Goal: Navigation & Orientation: Find specific page/section

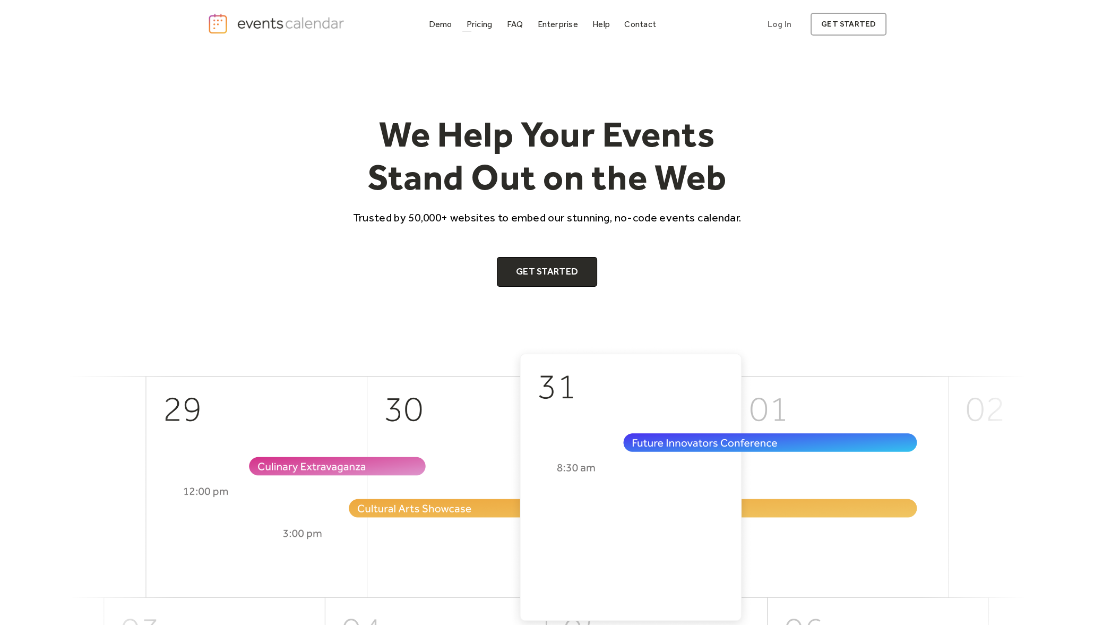
click at [501, 25] on div "Demo Pricing FAQ Enterprise Help Contact Log In Get Started" at bounding box center [543, 24] width 236 height 14
click at [478, 24] on div "Pricing" at bounding box center [480, 24] width 26 height 6
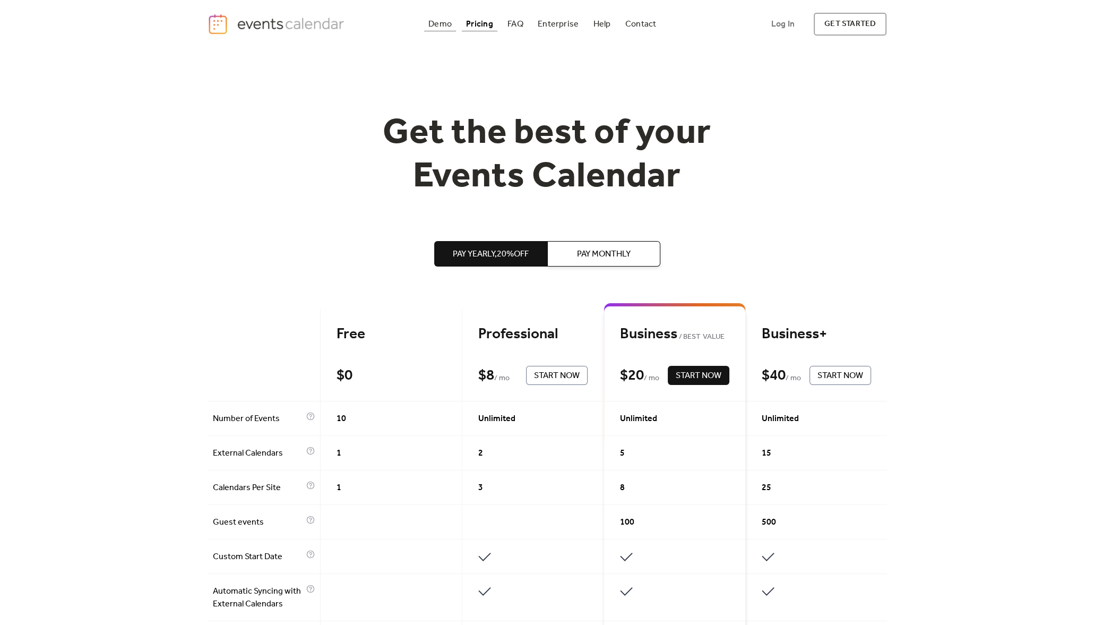
click at [443, 21] on div "Demo" at bounding box center [439, 24] width 23 height 6
click at [449, 27] on div "Demo" at bounding box center [439, 24] width 23 height 6
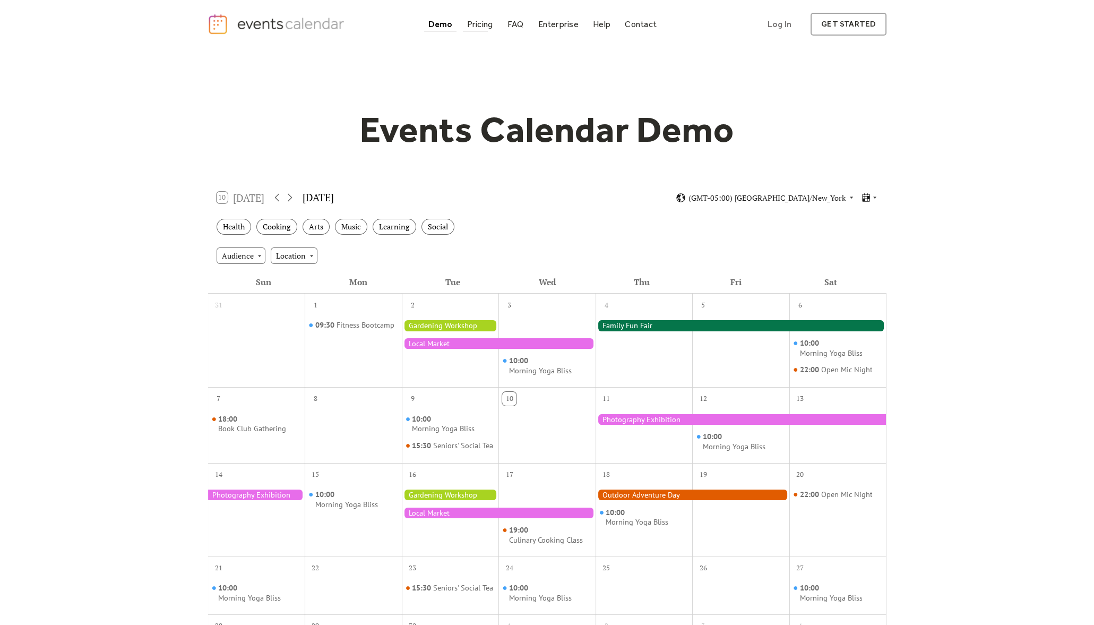
drag, startPoint x: 0, startPoint y: 0, endPoint x: 467, endPoint y: 28, distance: 467.4
click at [467, 28] on div "Demo Pricing FAQ Enterprise Help Contact Log In Get Started" at bounding box center [542, 24] width 237 height 14
click at [485, 31] on link "Pricing" at bounding box center [480, 24] width 35 height 14
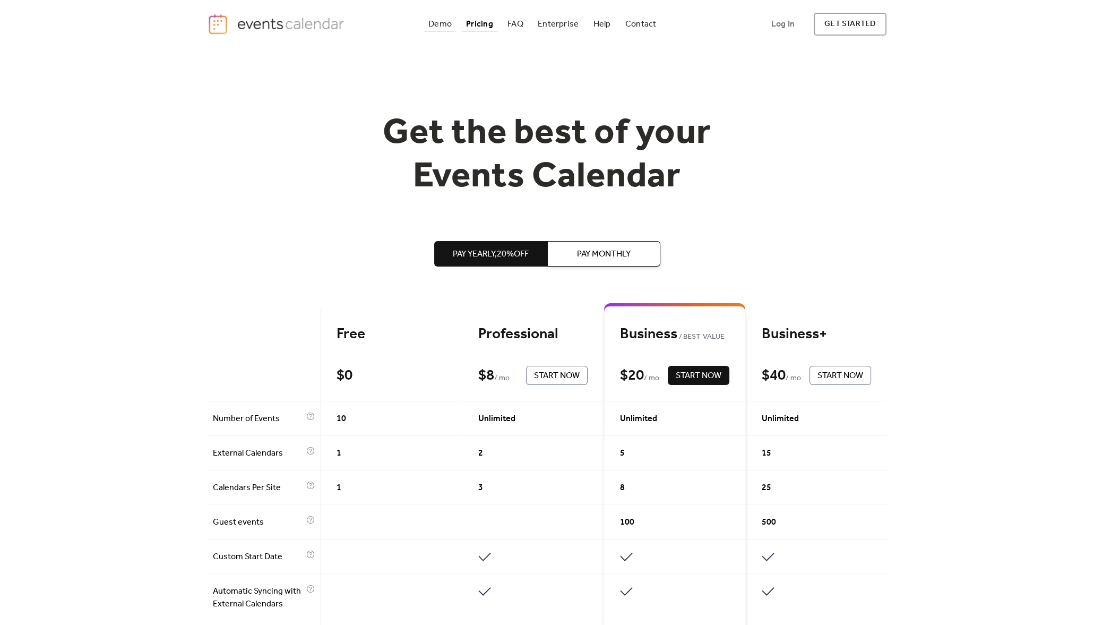
click at [440, 27] on div "Demo" at bounding box center [439, 24] width 23 height 6
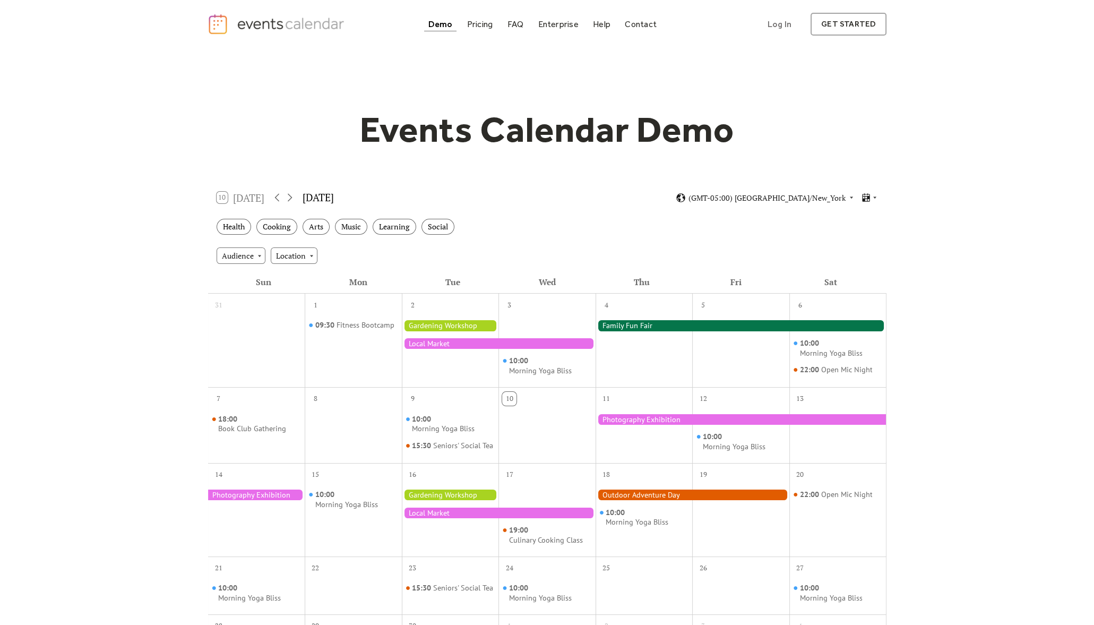
click at [289, 21] on img "home" at bounding box center [278, 24] width 140 height 22
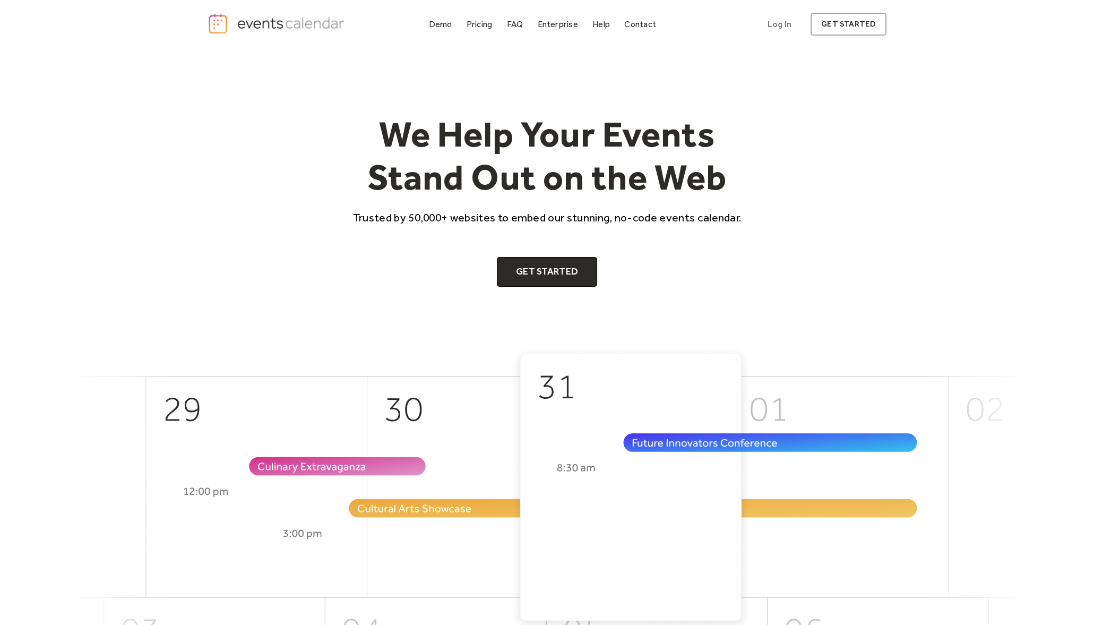
click at [417, 213] on p "Trusted by 50,000+ websites to embed our stunning, no-code events calendar." at bounding box center [547, 217] width 408 height 15
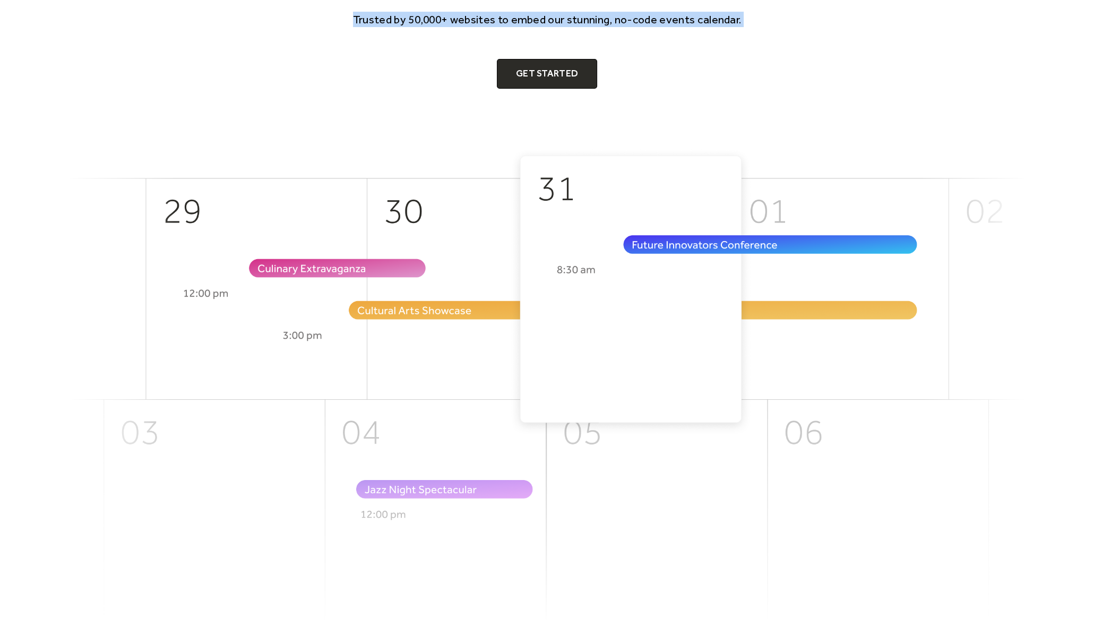
scroll to position [132, 0]
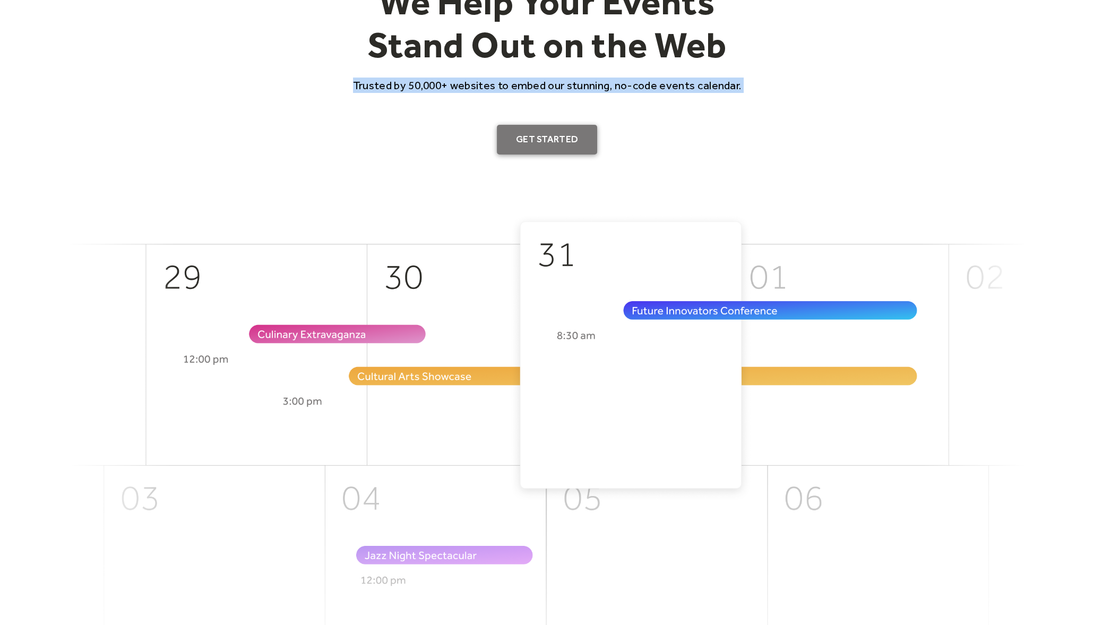
click at [552, 142] on link "Get Started" at bounding box center [547, 140] width 100 height 30
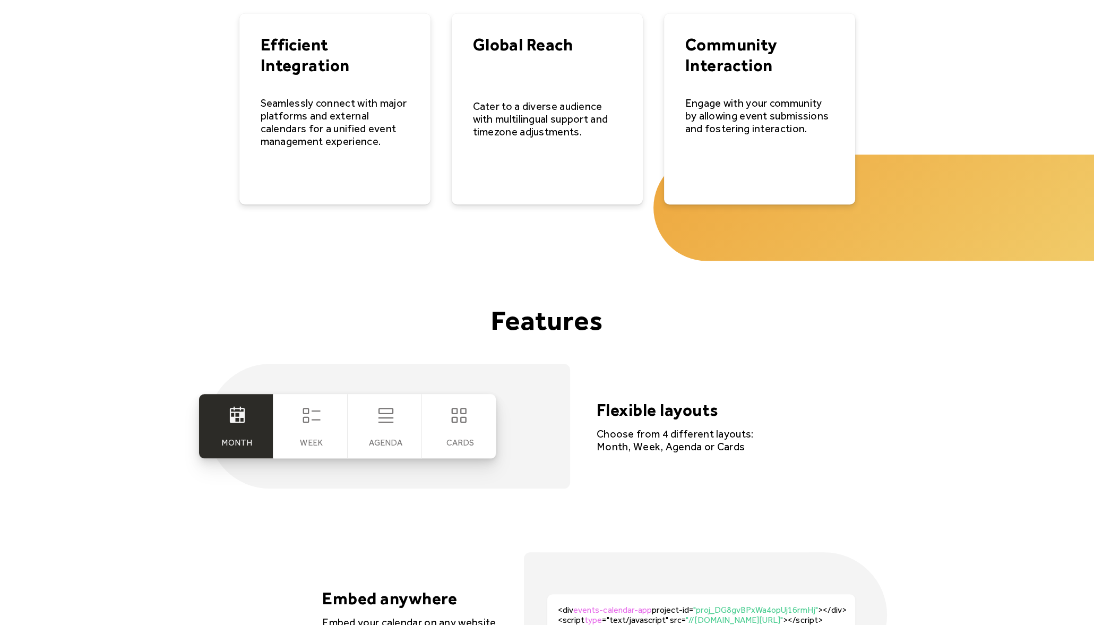
scroll to position [1857, 0]
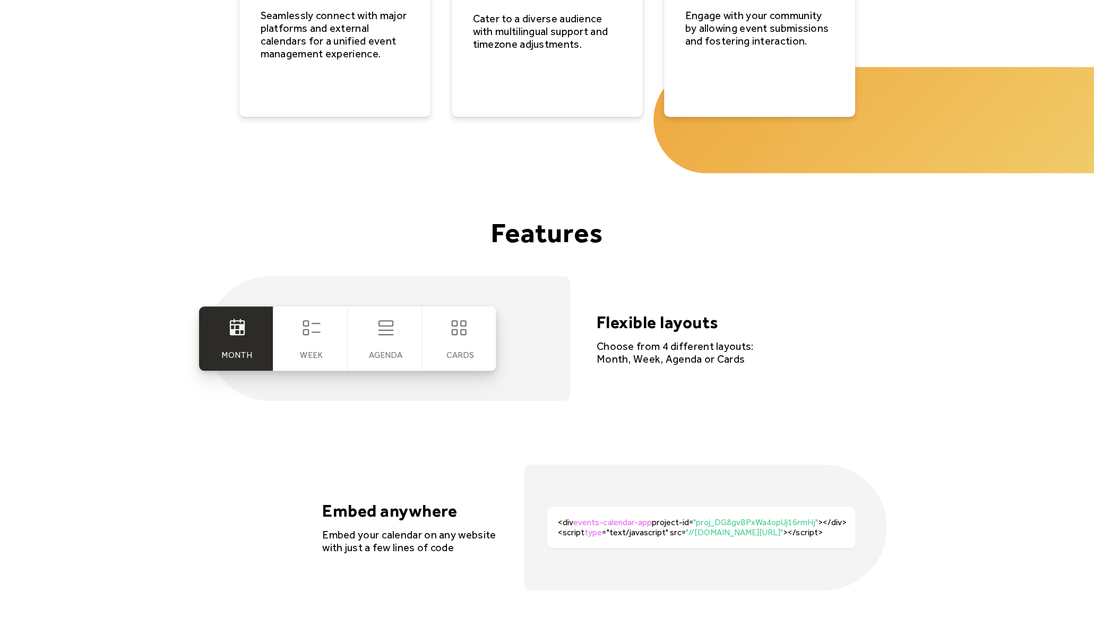
click at [307, 341] on div "Week" at bounding box center [310, 338] width 74 height 64
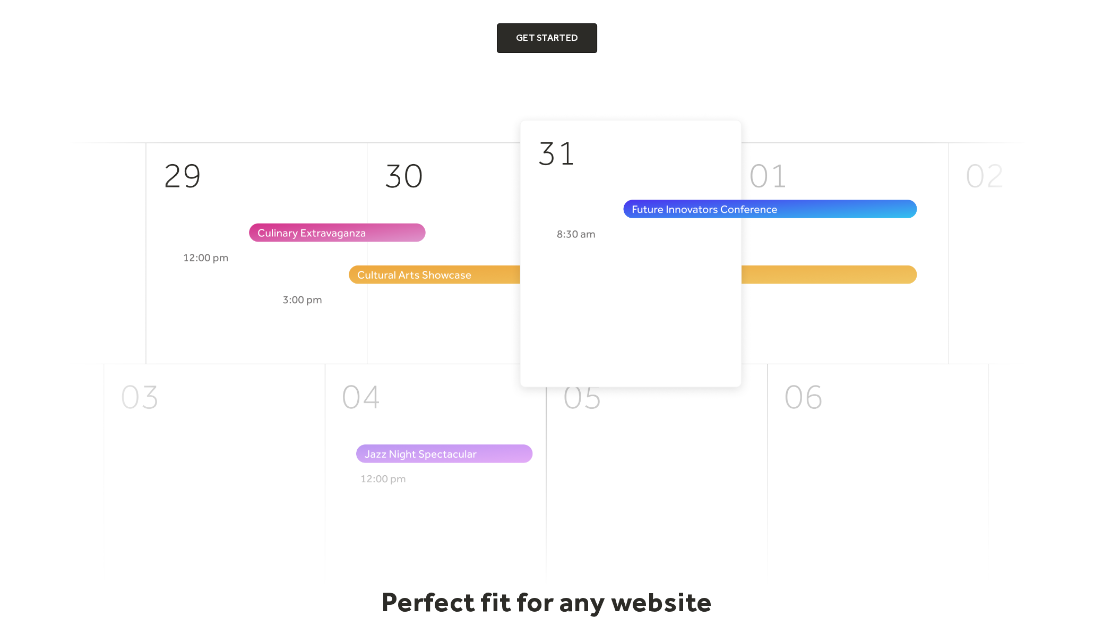
scroll to position [0, 0]
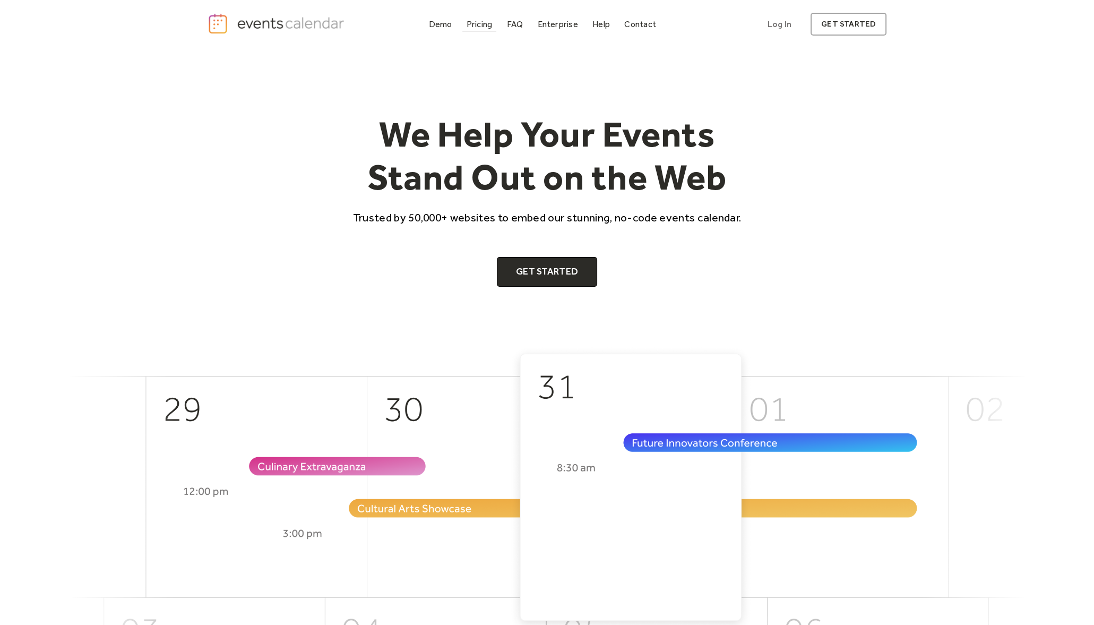
click at [458, 23] on div "Demo Pricing FAQ Enterprise Help Contact Log In Get Started" at bounding box center [543, 24] width 236 height 14
click at [451, 22] on div "Demo" at bounding box center [440, 24] width 23 height 6
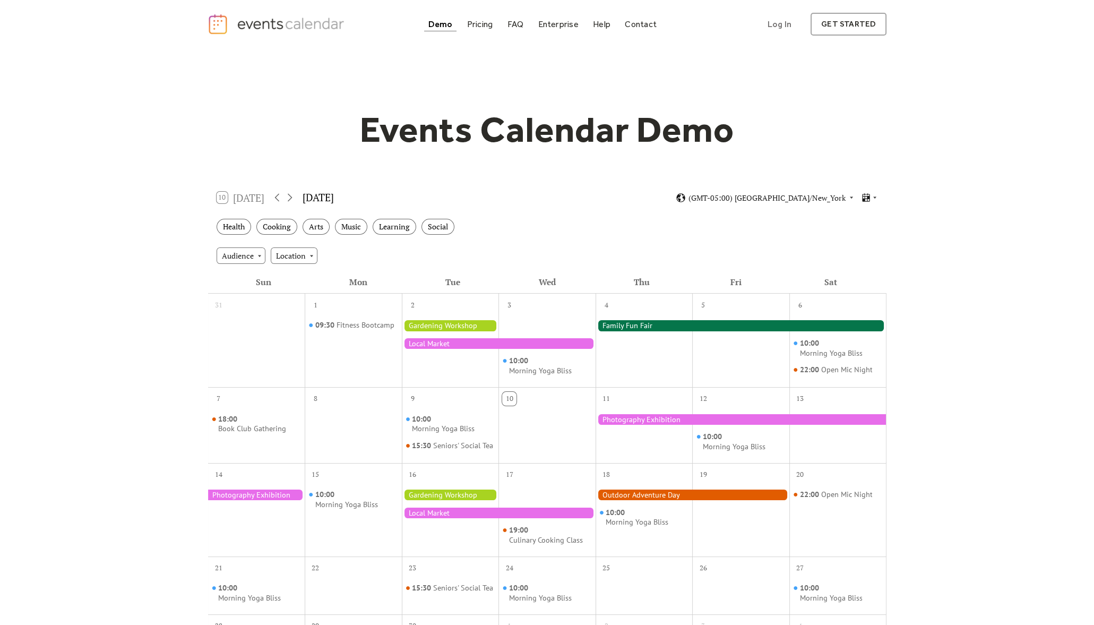
click at [435, 344] on div at bounding box center [499, 343] width 194 height 11
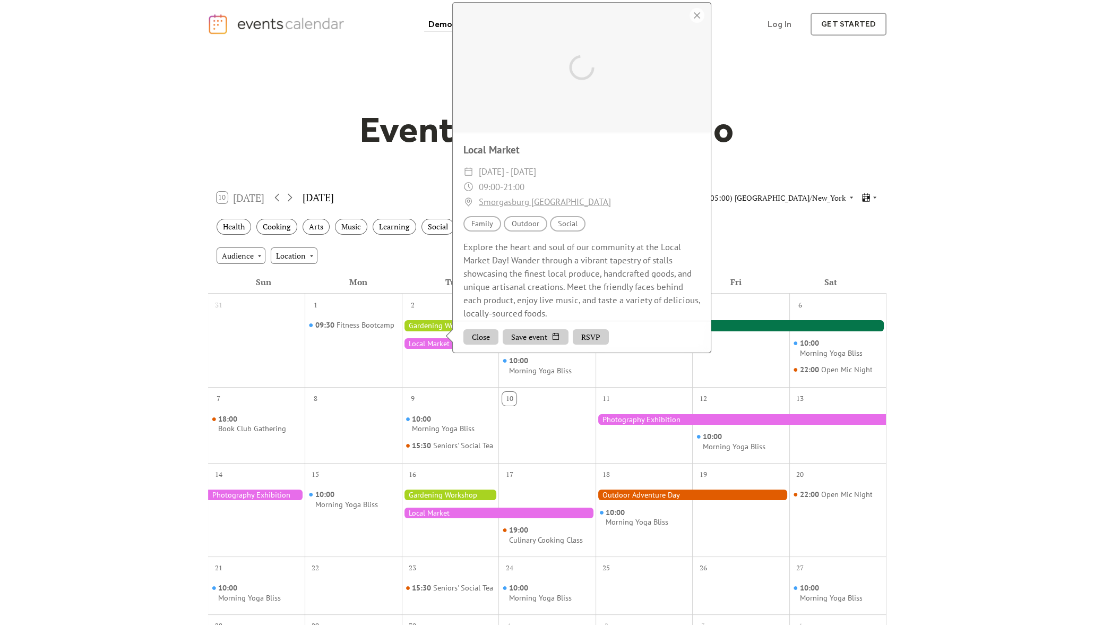
click at [300, 246] on div "Audience Location" at bounding box center [547, 255] width 678 height 29
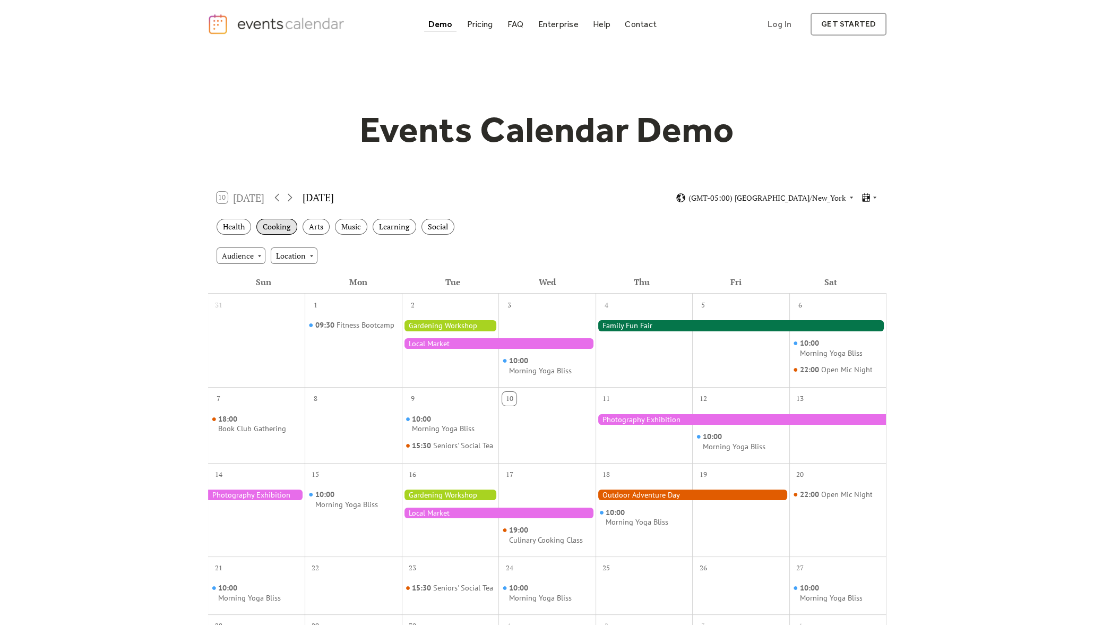
click at [290, 230] on div "Cooking" at bounding box center [276, 227] width 41 height 16
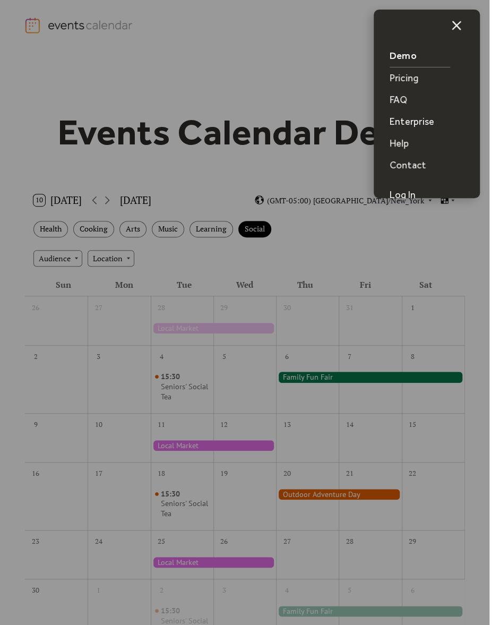
click at [151, 223] on div at bounding box center [244, 312] width 489 height 625
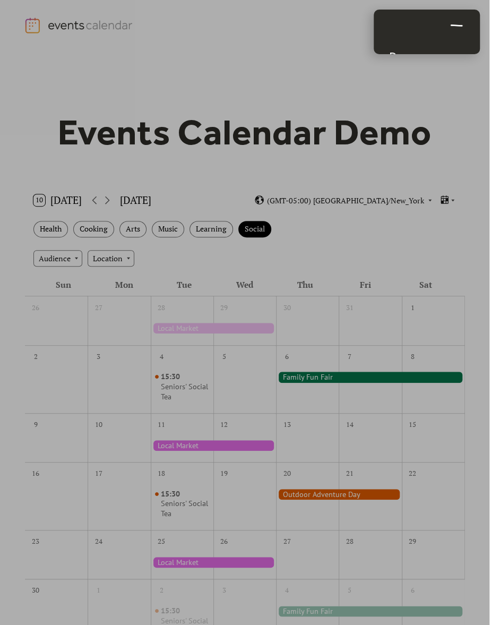
click at [466, 23] on icon "menu" at bounding box center [456, 25] width 21 height 21
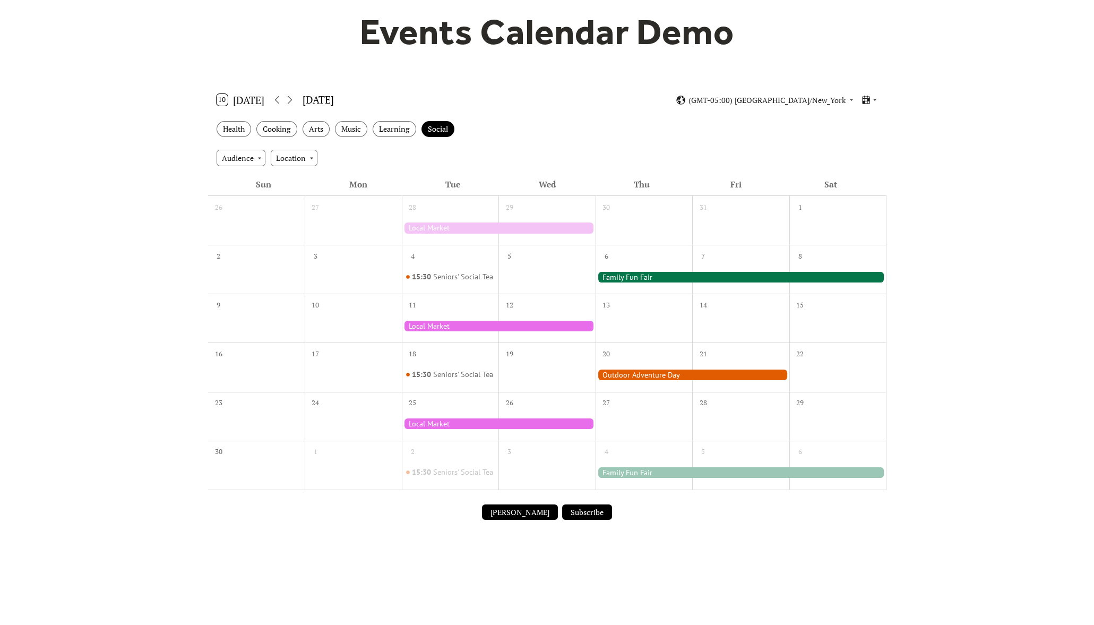
scroll to position [132, 0]
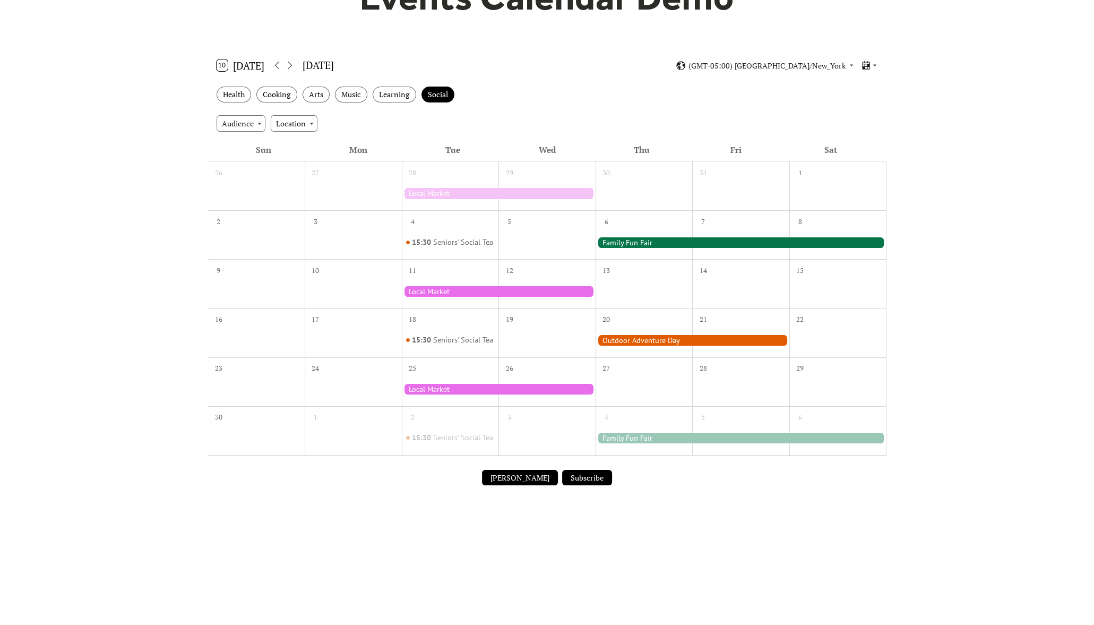
click at [459, 394] on div at bounding box center [499, 389] width 194 height 11
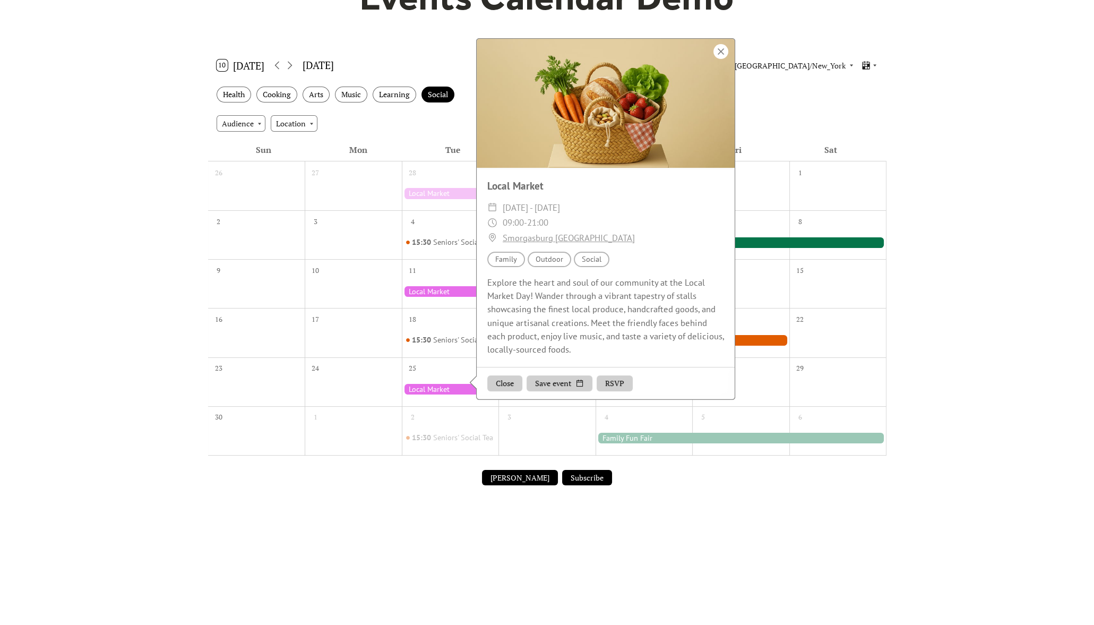
click at [499, 59] on div at bounding box center [720, 51] width 15 height 15
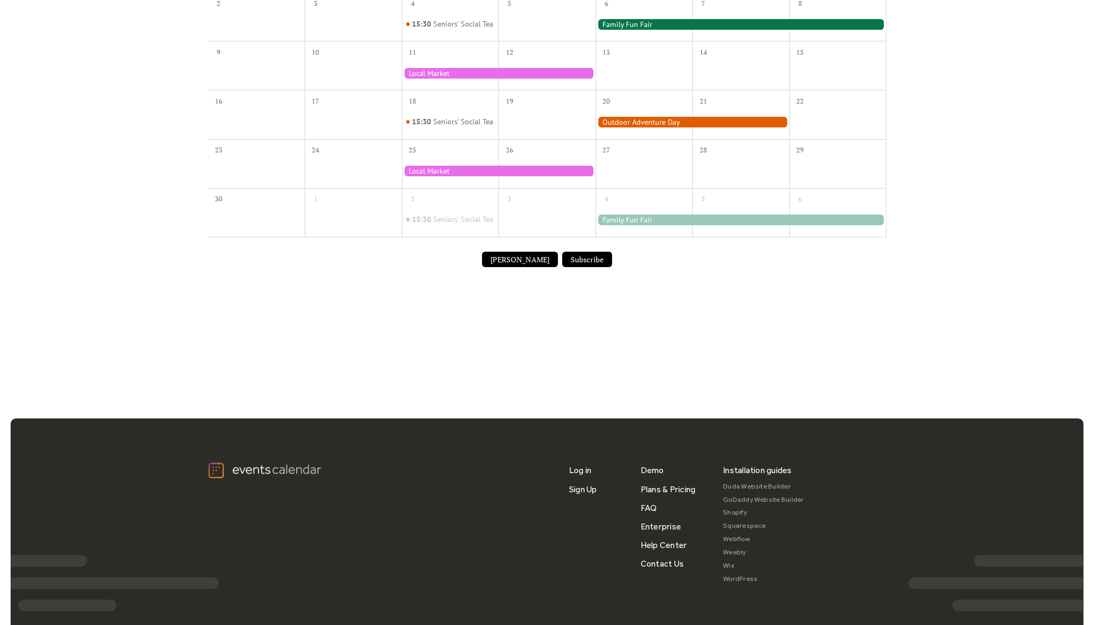
scroll to position [329, 0]
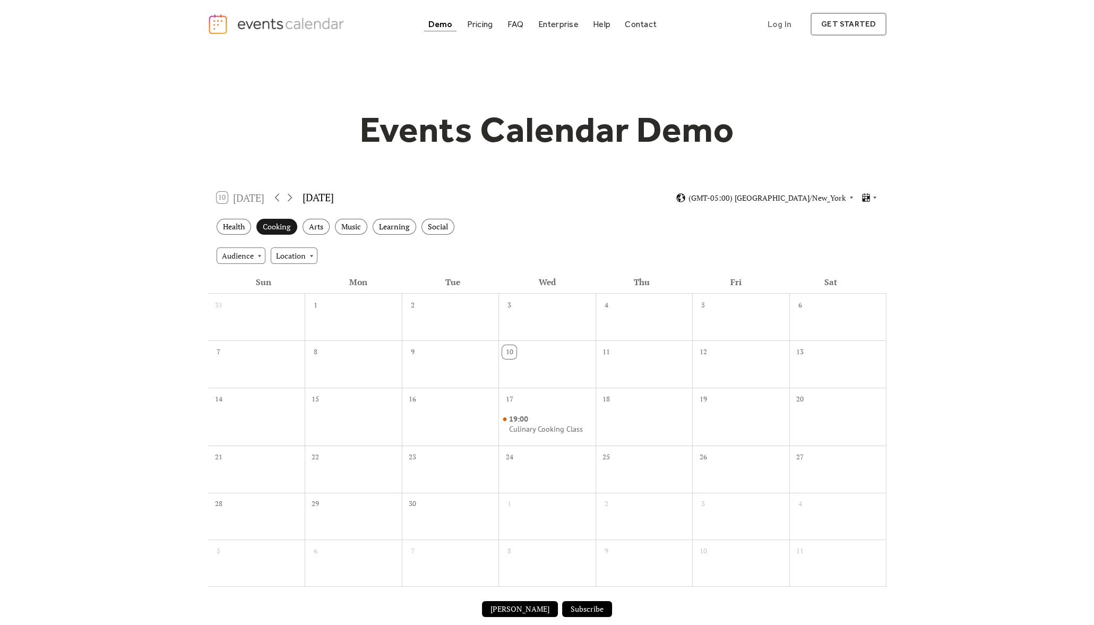
click at [290, 226] on div "Cooking" at bounding box center [276, 227] width 41 height 16
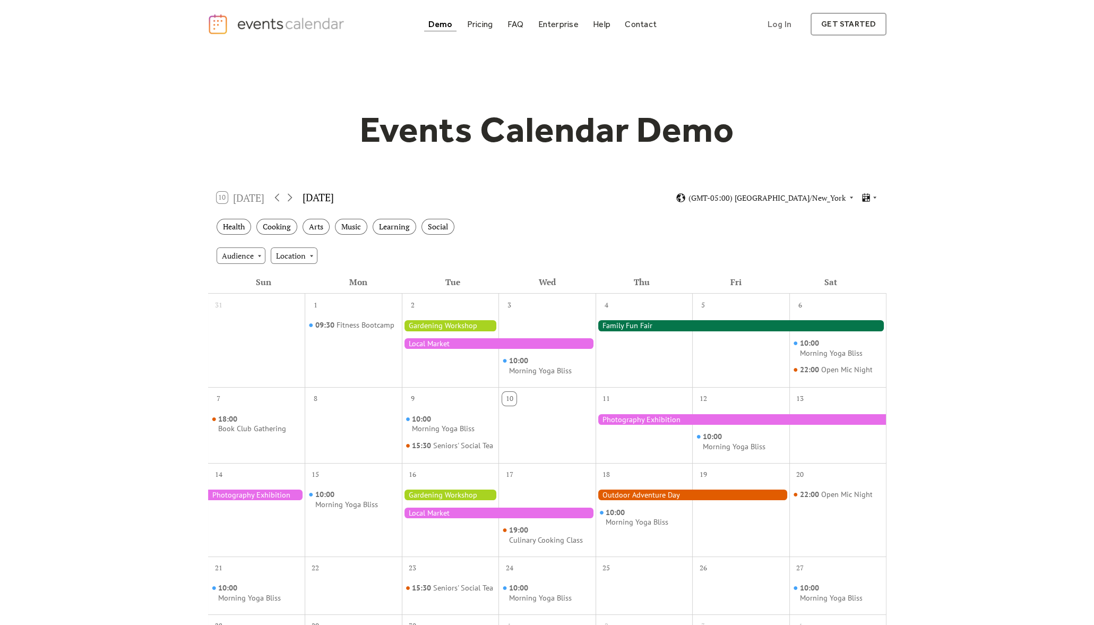
click at [454, 344] on div at bounding box center [499, 343] width 194 height 11
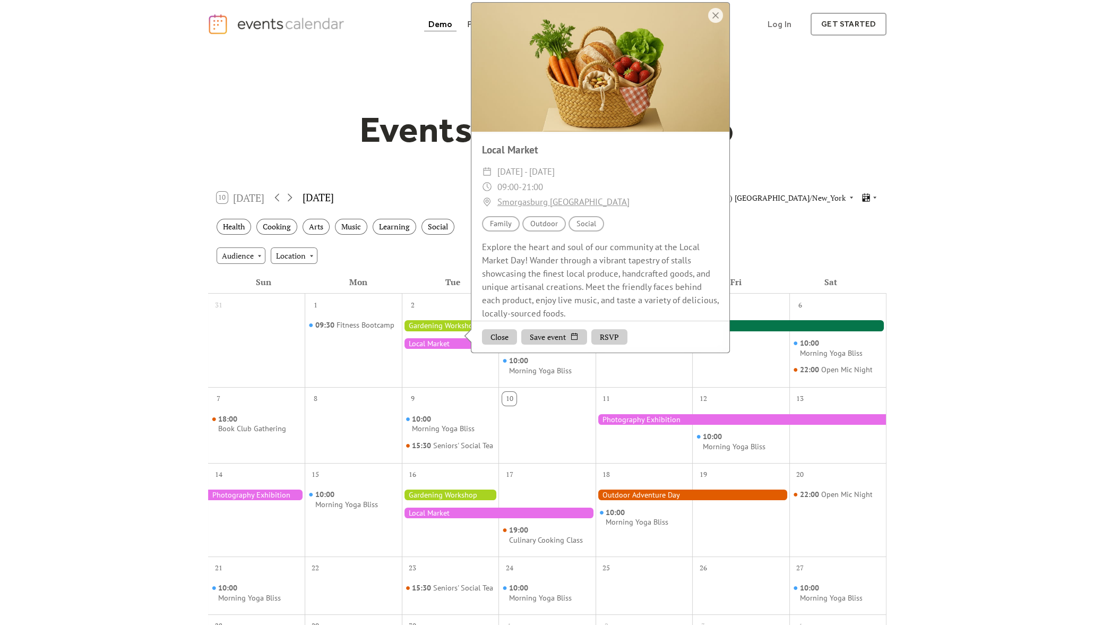
click at [760, 325] on div at bounding box center [741, 325] width 291 height 11
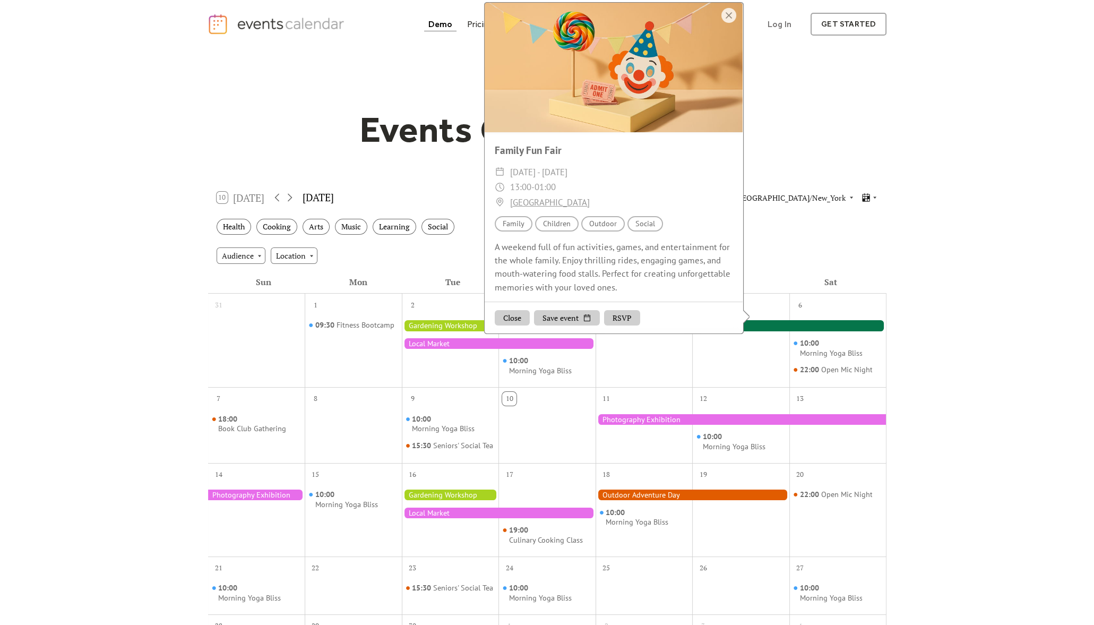
click at [513, 326] on button "Close" at bounding box center [512, 318] width 35 height 16
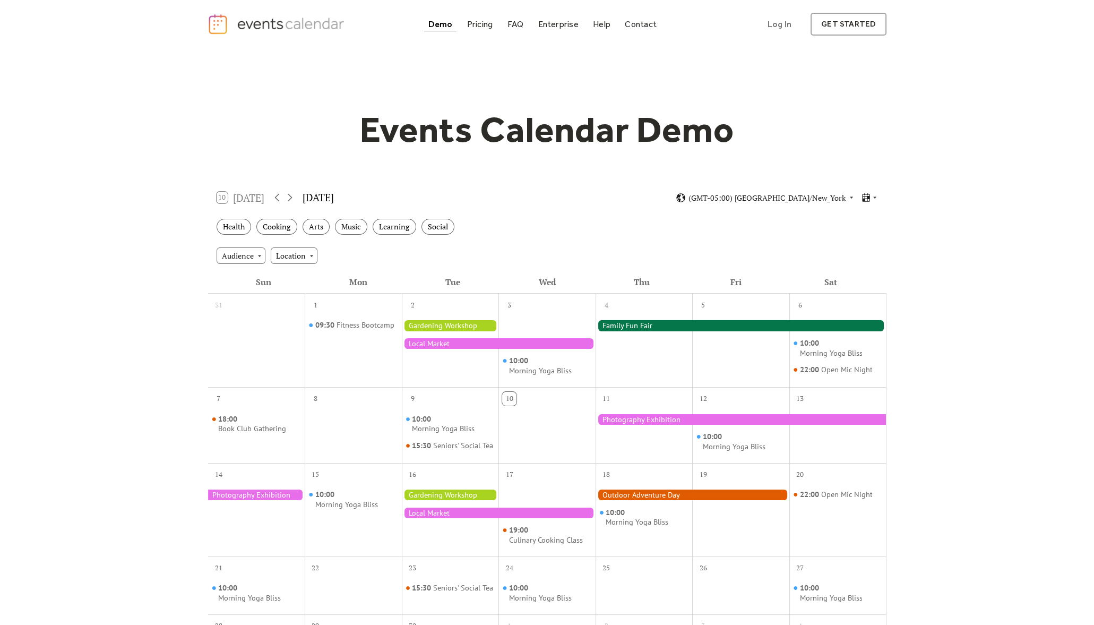
click at [485, 518] on div at bounding box center [499, 512] width 194 height 11
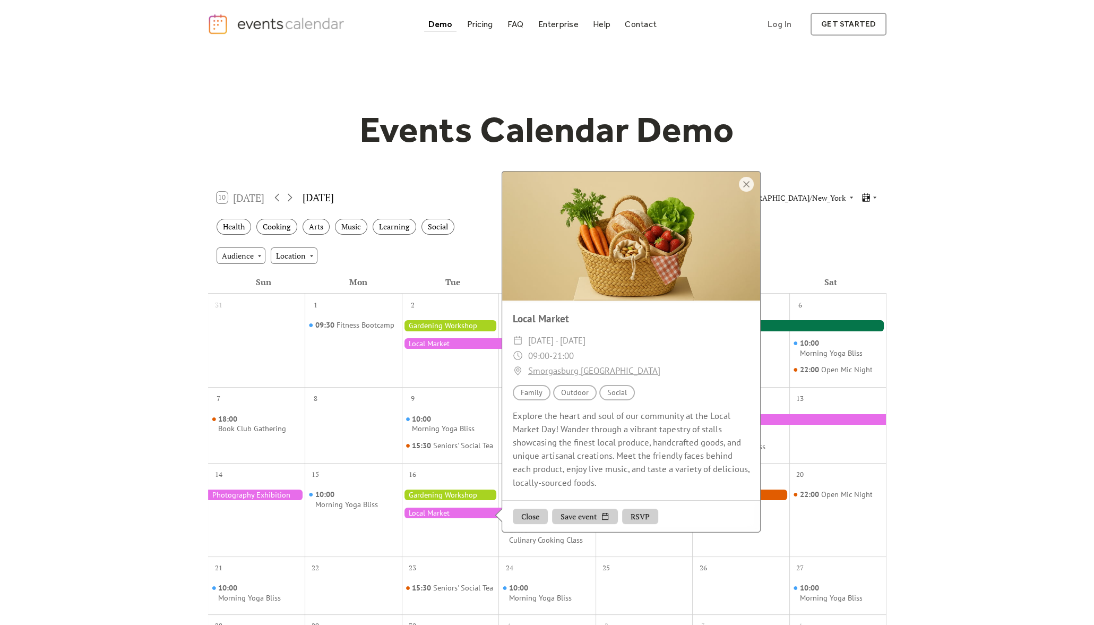
click at [520, 518] on button "Close" at bounding box center [530, 517] width 35 height 16
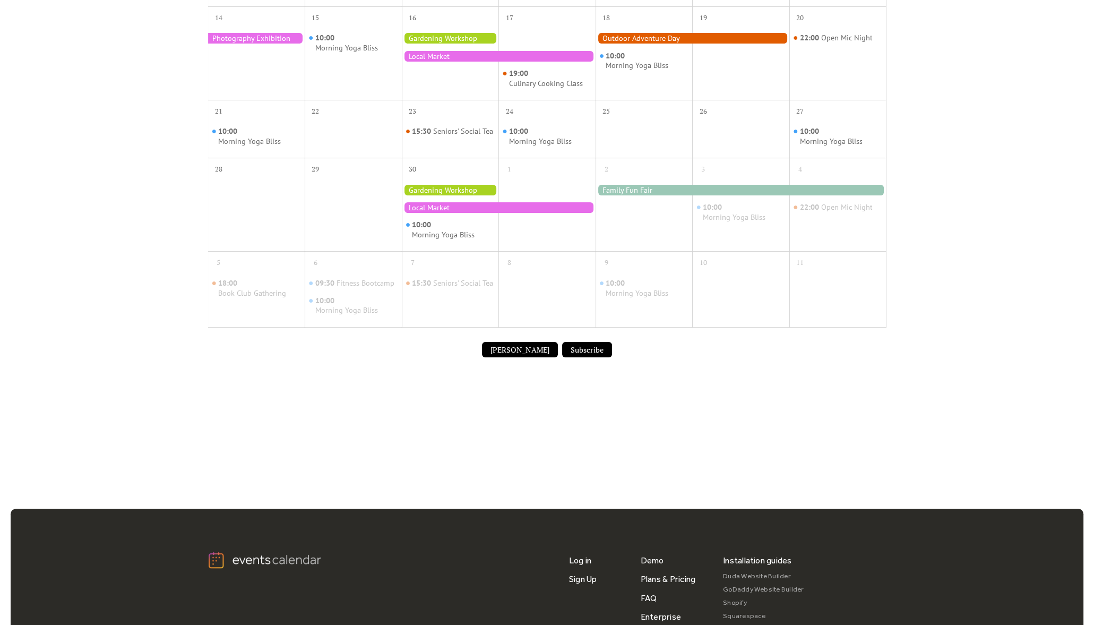
scroll to position [375, 0]
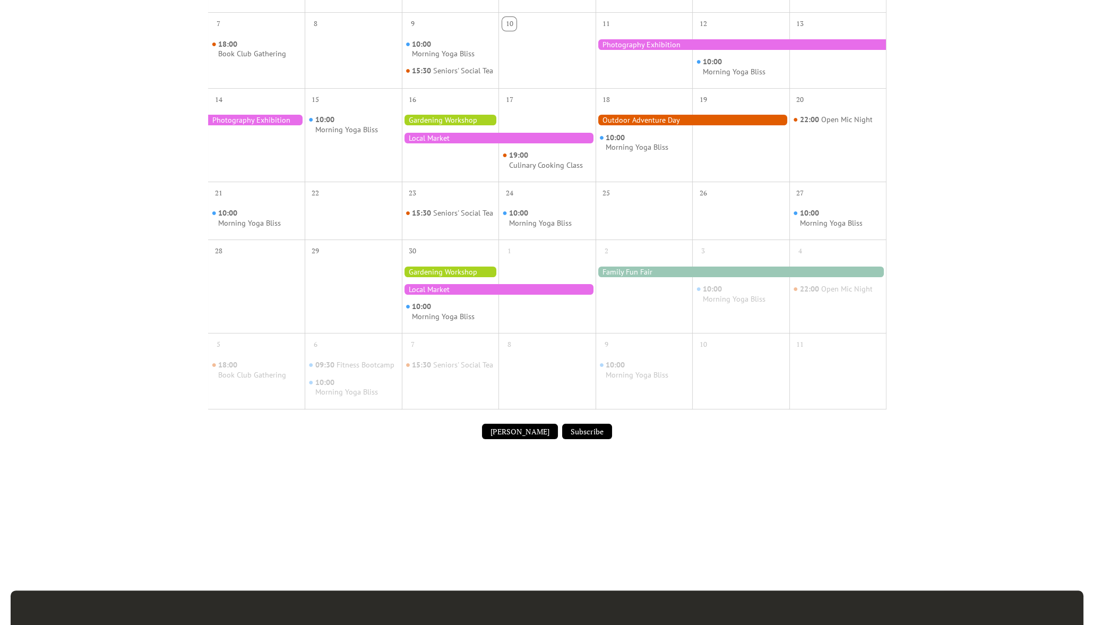
click at [755, 277] on div at bounding box center [741, 271] width 291 height 11
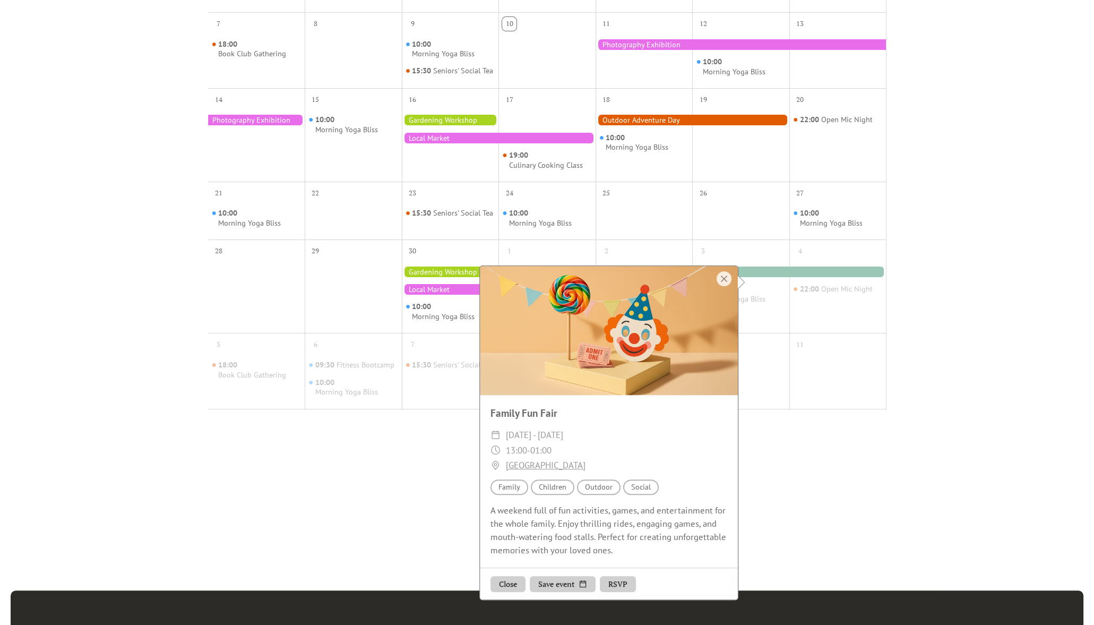
click at [430, 191] on div "31 1 09:30 Fitness Bootcamp 2 3 10:00 Morning Yoga Bliss 4 5 6 10:00 Morning Yo…" at bounding box center [547, 168] width 678 height 498
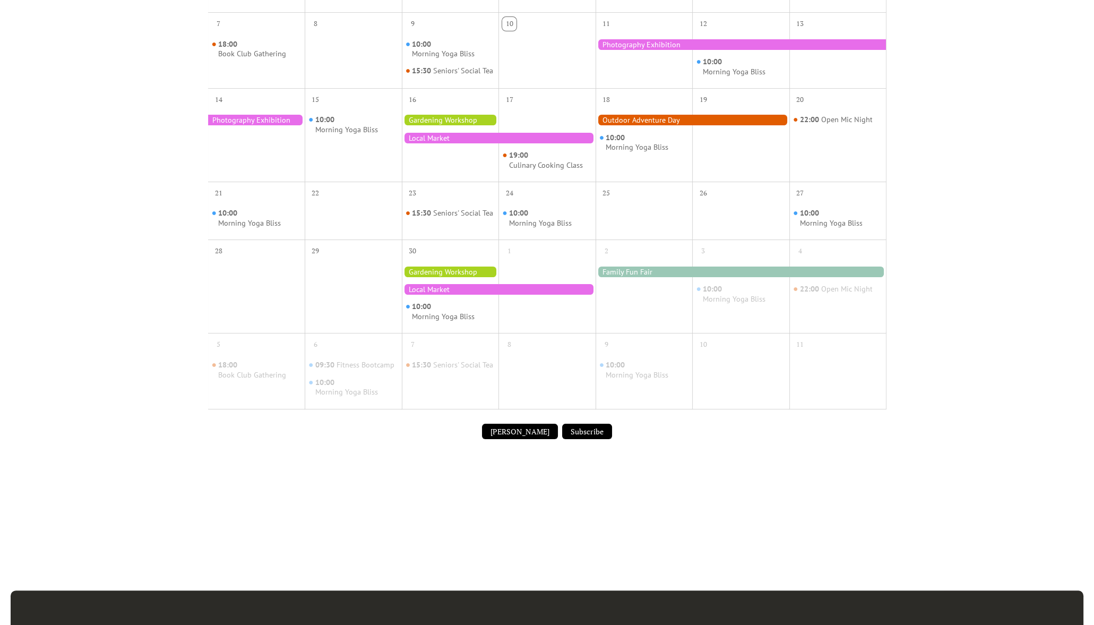
click at [444, 143] on div at bounding box center [499, 138] width 194 height 11
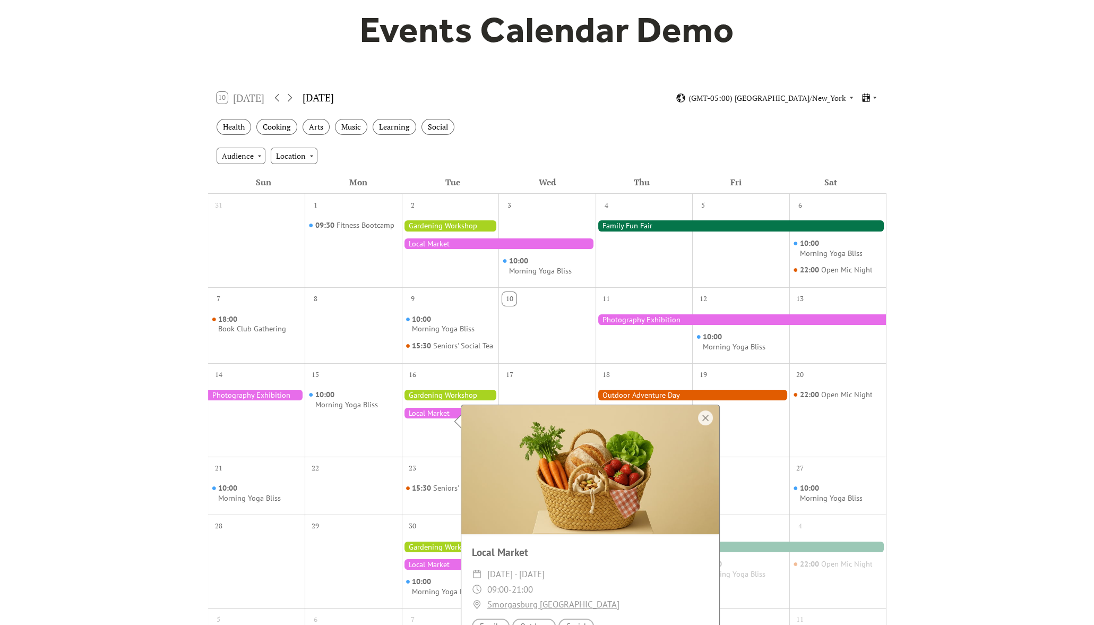
scroll to position [43, 0]
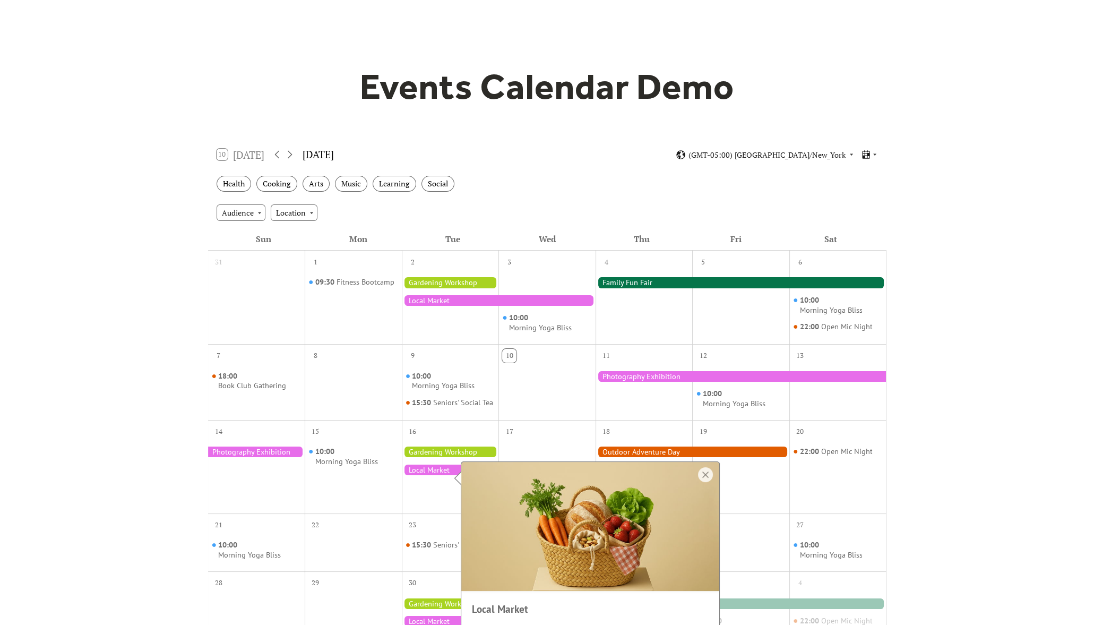
click at [517, 198] on div "Audience Location" at bounding box center [547, 212] width 678 height 29
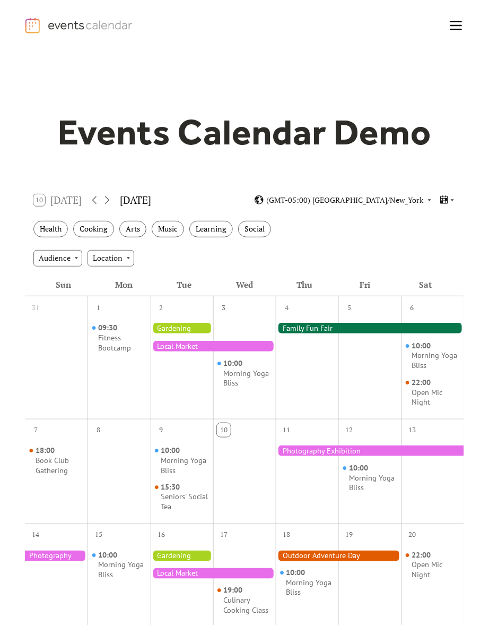
click at [307, 446] on div at bounding box center [370, 450] width 188 height 11
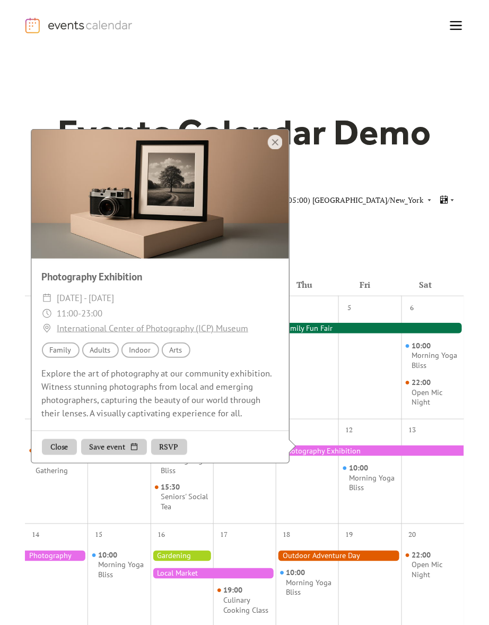
click at [377, 324] on div at bounding box center [370, 328] width 188 height 11
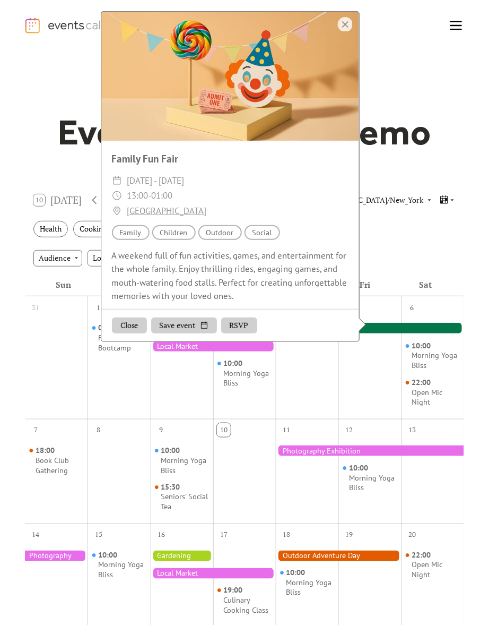
click at [365, 556] on div at bounding box center [339, 555] width 126 height 11
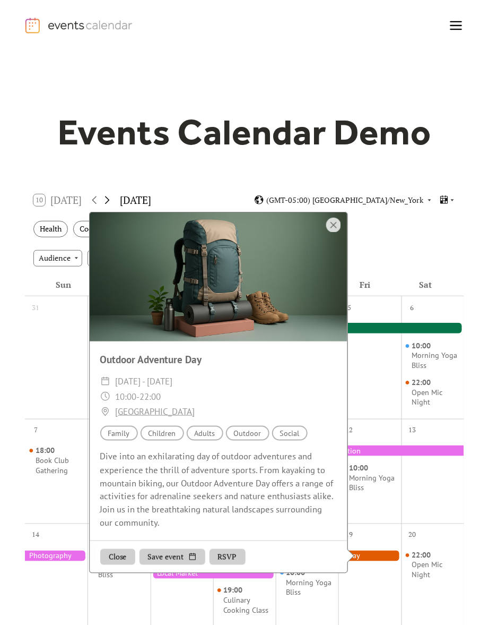
click at [109, 199] on icon at bounding box center [107, 200] width 5 height 8
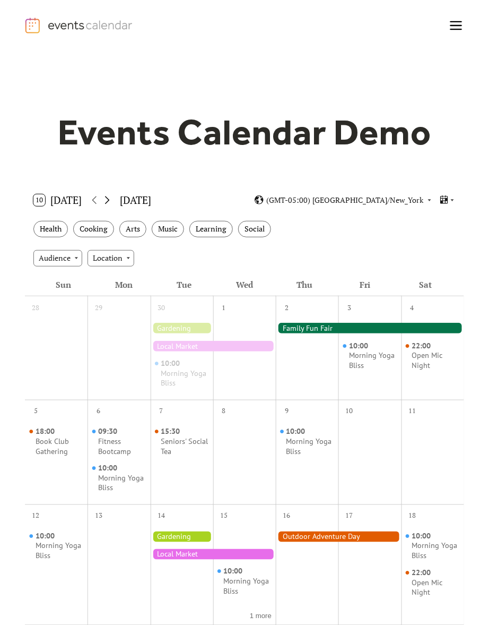
click at [109, 199] on icon at bounding box center [107, 200] width 5 height 8
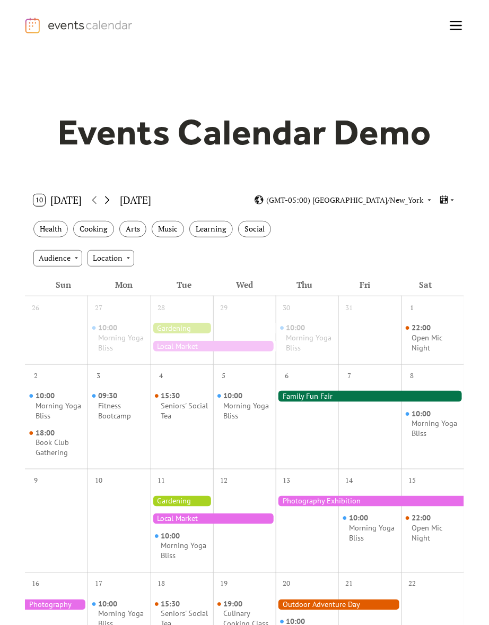
click at [109, 199] on icon at bounding box center [107, 200] width 5 height 8
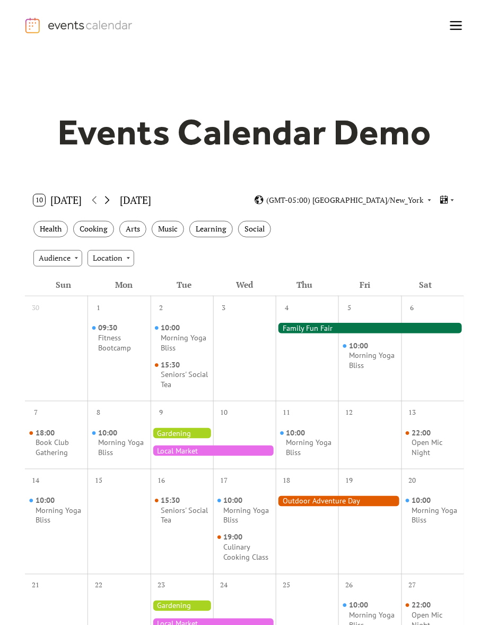
click at [109, 199] on icon at bounding box center [107, 200] width 5 height 8
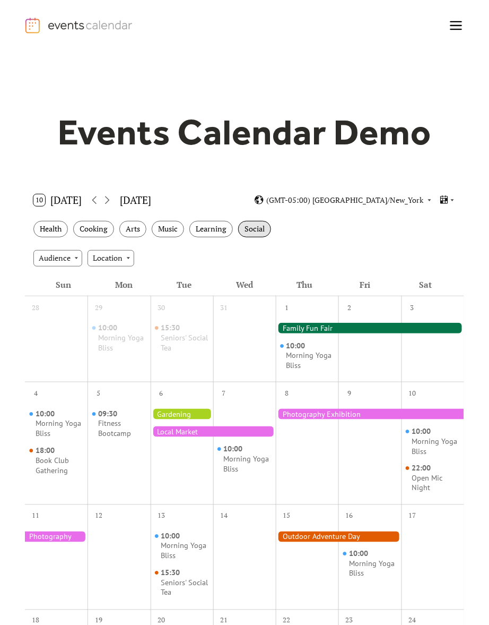
click at [259, 225] on div "Social" at bounding box center [254, 229] width 33 height 16
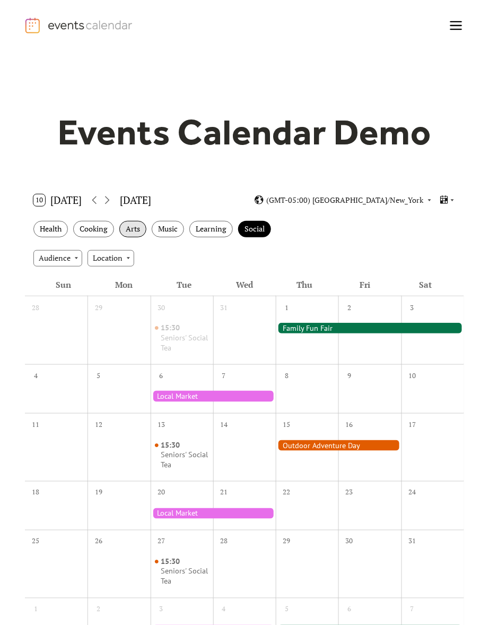
click at [145, 227] on div "Arts" at bounding box center [132, 229] width 27 height 16
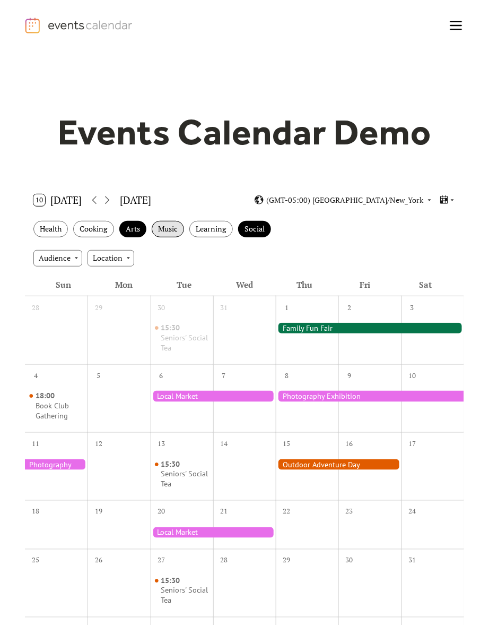
click at [155, 227] on div "Music" at bounding box center [168, 229] width 32 height 16
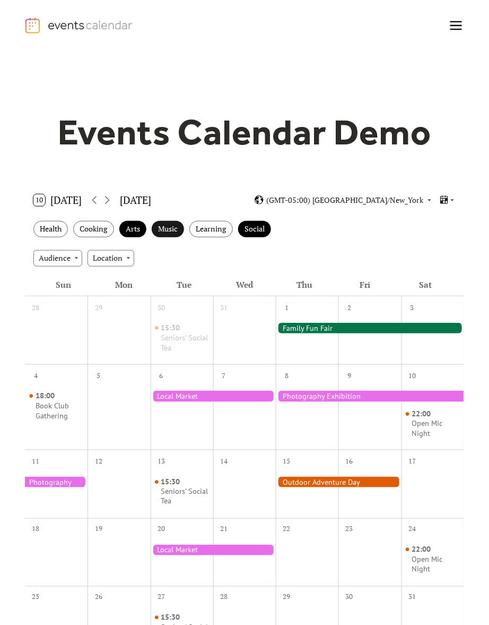
click at [173, 227] on div "Music" at bounding box center [168, 229] width 32 height 16
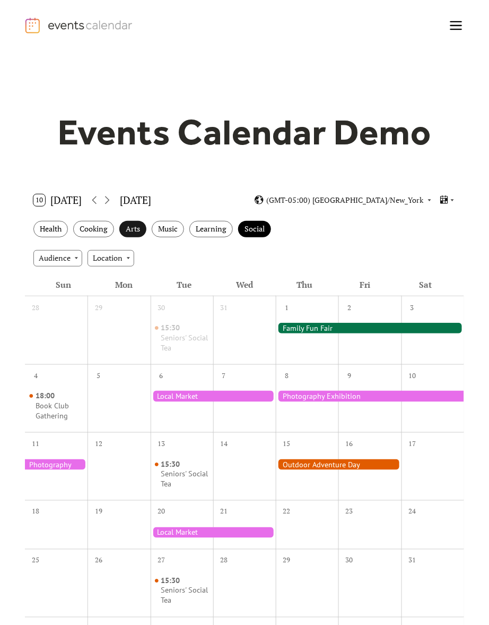
click at [128, 226] on div "Arts" at bounding box center [132, 229] width 27 height 16
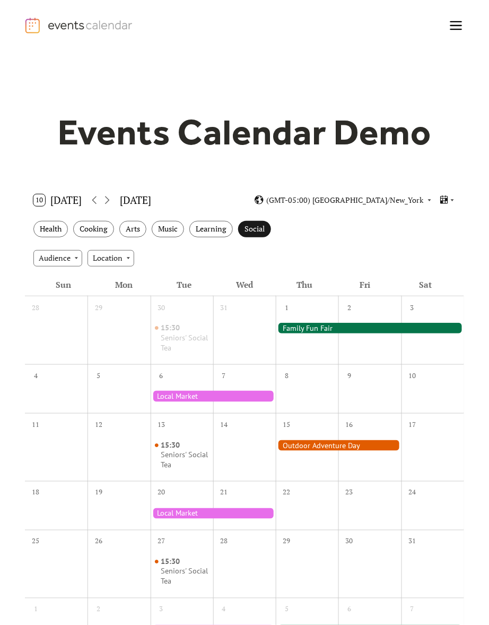
click at [254, 223] on div "Social" at bounding box center [254, 229] width 33 height 16
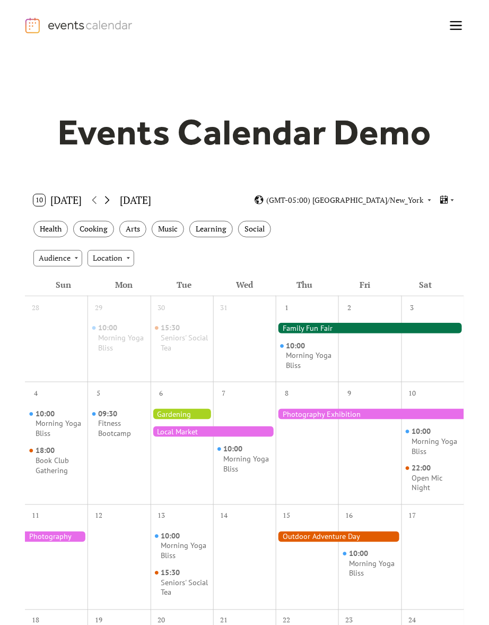
click at [108, 200] on icon at bounding box center [107, 200] width 13 height 13
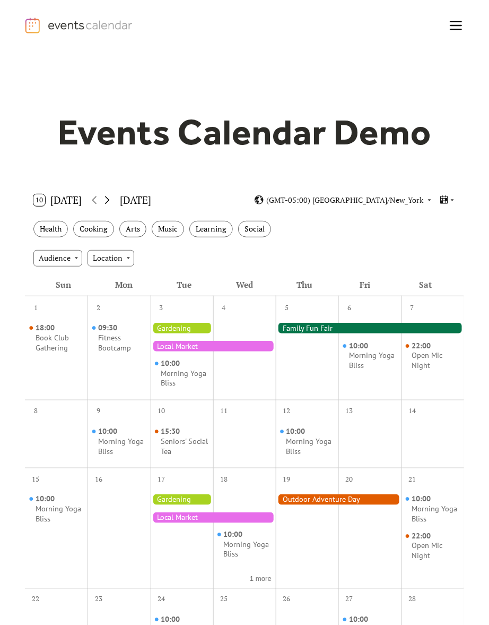
click at [111, 200] on icon at bounding box center [107, 200] width 13 height 13
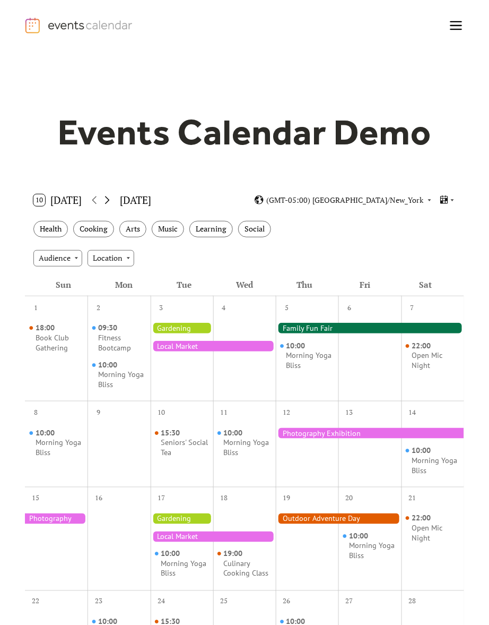
click at [111, 200] on icon at bounding box center [107, 200] width 13 height 13
